Goal: Navigation & Orientation: Find specific page/section

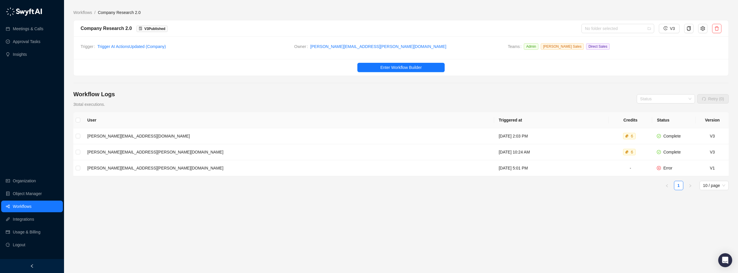
click at [202, 225] on div "User Triggered at Credits Status Version natasha.beach@skillable.com Wednesday,…" at bounding box center [401, 175] width 656 height 126
click at [13, 205] on link "Workflows" at bounding box center [22, 207] width 19 height 12
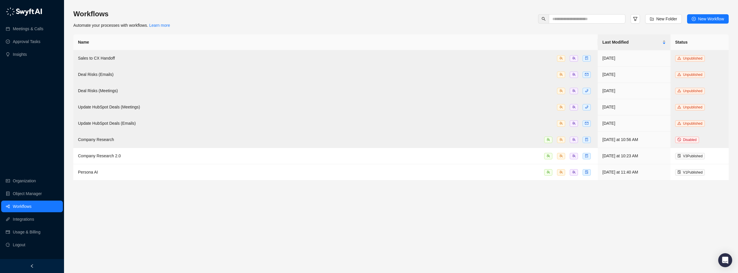
click at [30, 205] on link "Workflows" at bounding box center [22, 207] width 19 height 12
